Goal: Transaction & Acquisition: Download file/media

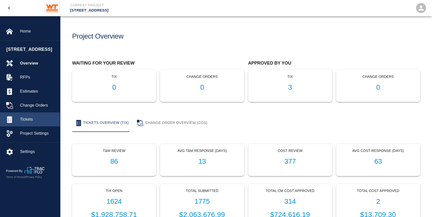
click at [28, 122] on span "Tickets" at bounding box center [38, 119] width 36 height 6
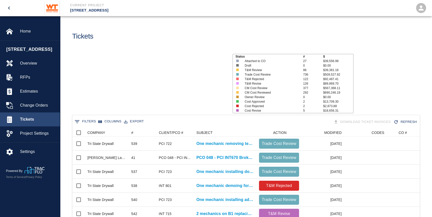
scroll to position [288, 344]
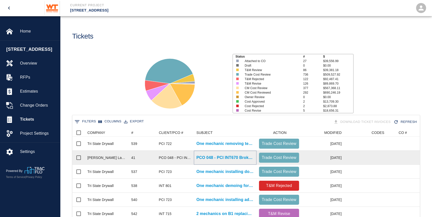
click at [211, 158] on p "PCO 048 - PCI INT670 Broken Pavers by other trades Part 2" at bounding box center [225, 158] width 58 height 6
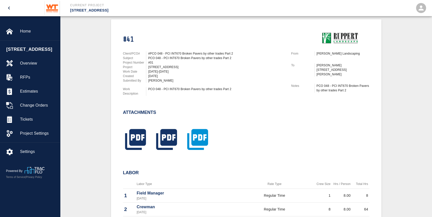
scroll to position [114, 0]
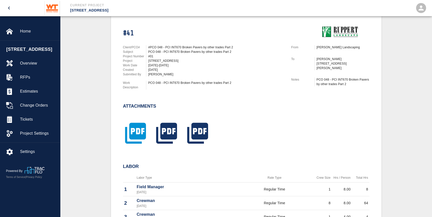
click at [135, 128] on icon "button" at bounding box center [135, 133] width 21 height 21
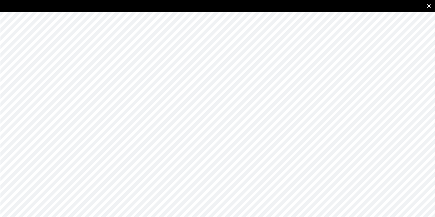
click at [428, 5] on icon "close" at bounding box center [429, 6] width 4 height 4
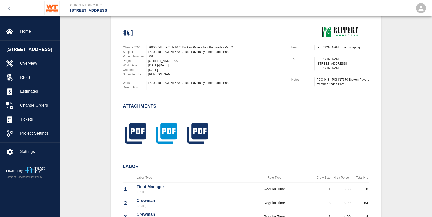
click at [174, 130] on icon "button" at bounding box center [166, 133] width 25 height 25
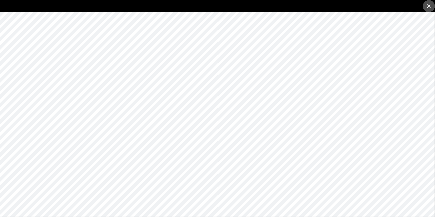
click at [429, 7] on icon "close" at bounding box center [429, 6] width 6 height 6
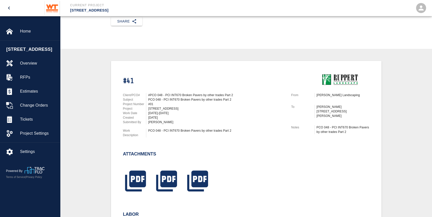
scroll to position [0, 0]
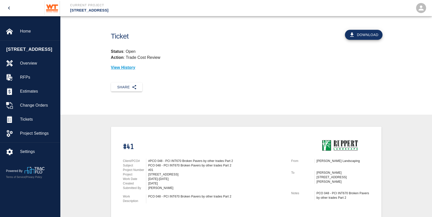
click at [362, 35] on button "Download" at bounding box center [364, 35] width 38 height 10
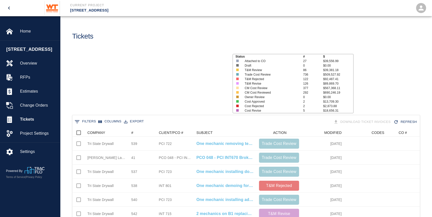
scroll to position [288, 344]
